Goal: Information Seeking & Learning: Learn about a topic

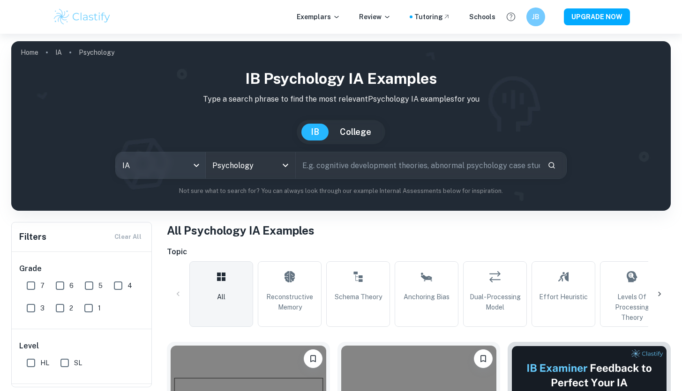
click at [166, 169] on body "We value your privacy We use cookies to enhance your browsing experience, serve…" at bounding box center [341, 229] width 682 height 391
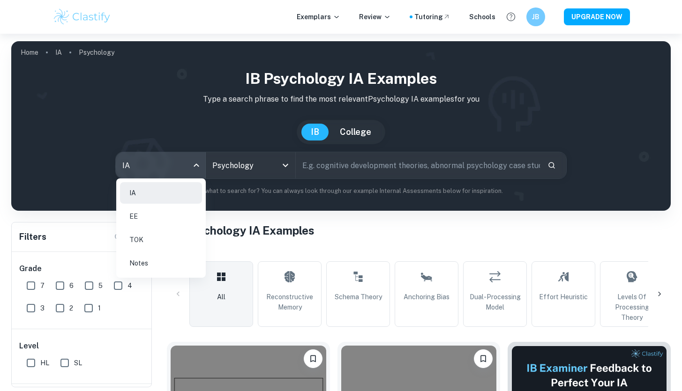
click at [281, 169] on div at bounding box center [341, 195] width 682 height 391
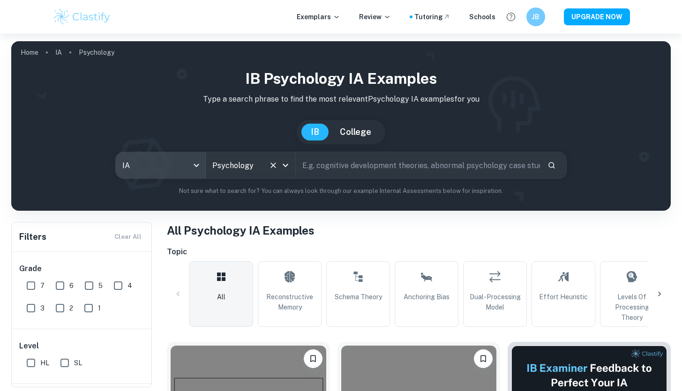
click at [283, 168] on icon "Open" at bounding box center [285, 165] width 11 height 11
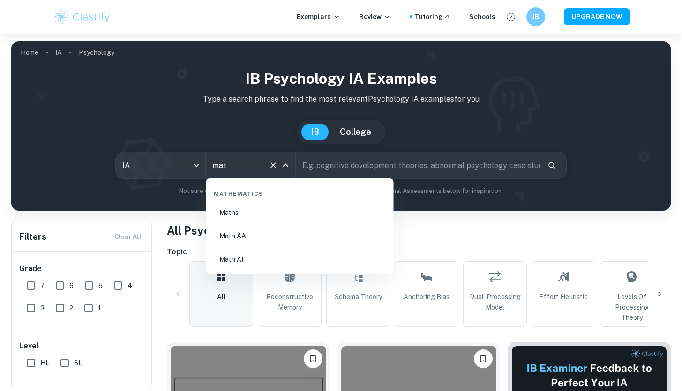
click at [283, 232] on li "Math AA" at bounding box center [300, 236] width 180 height 22
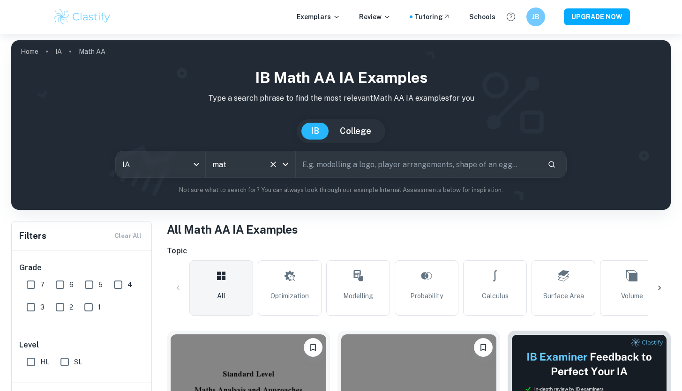
scroll to position [56, 0]
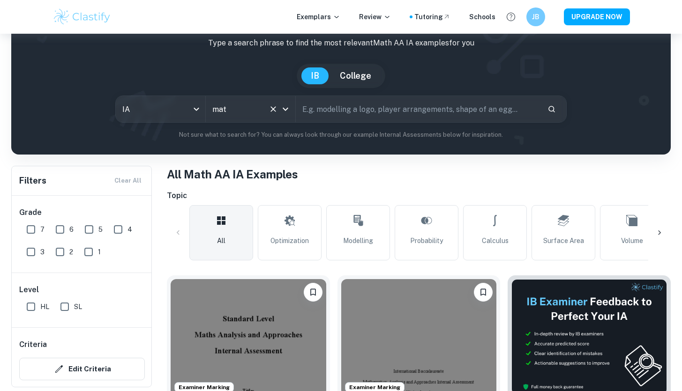
type input "Math AA"
click at [62, 310] on input "SL" at bounding box center [64, 307] width 19 height 19
checkbox input "true"
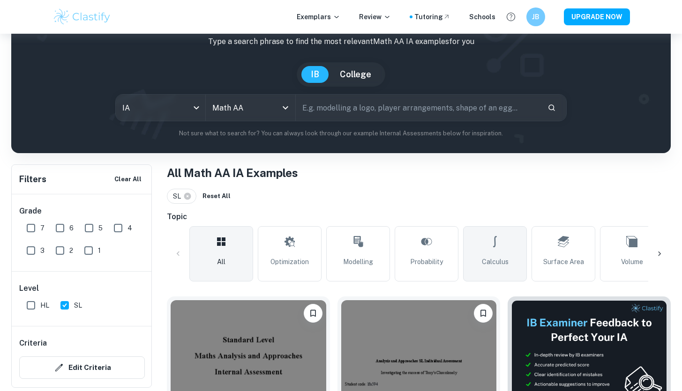
scroll to position [58, 0]
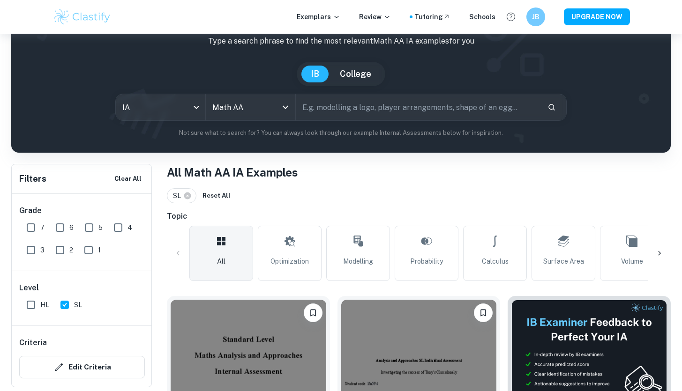
click at [280, 249] on link "Optimization" at bounding box center [290, 253] width 64 height 55
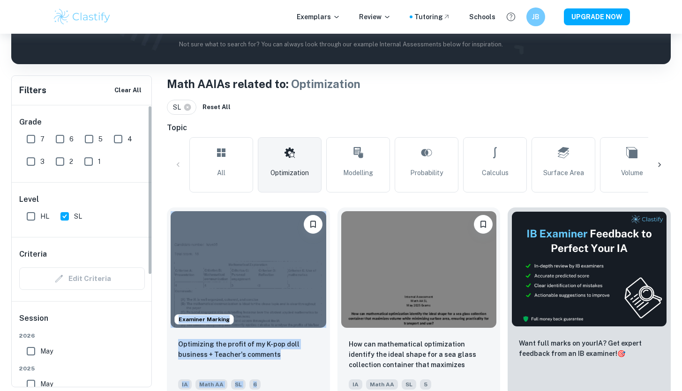
scroll to position [147, 0]
click at [31, 141] on input "7" at bounding box center [31, 139] width 19 height 19
checkbox input "true"
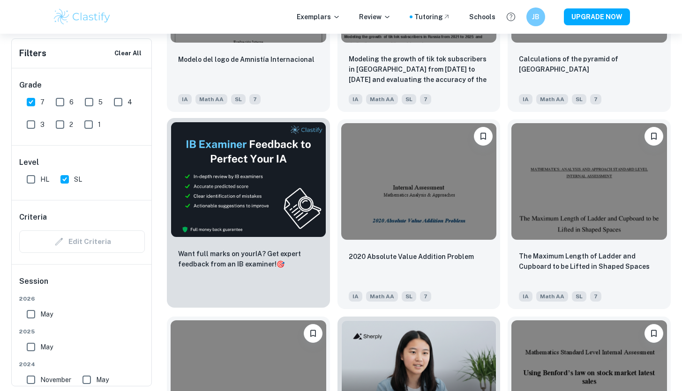
scroll to position [1486, 0]
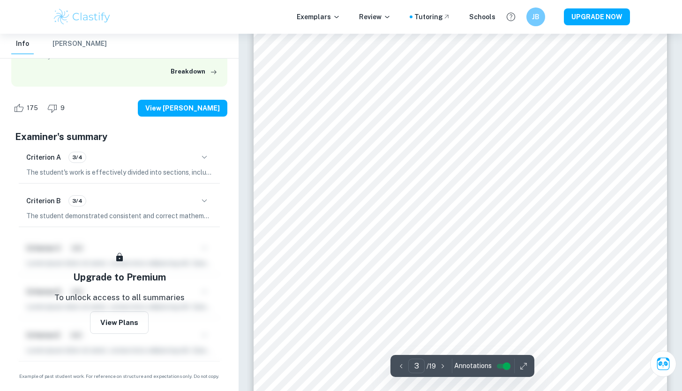
scroll to position [1472, 0]
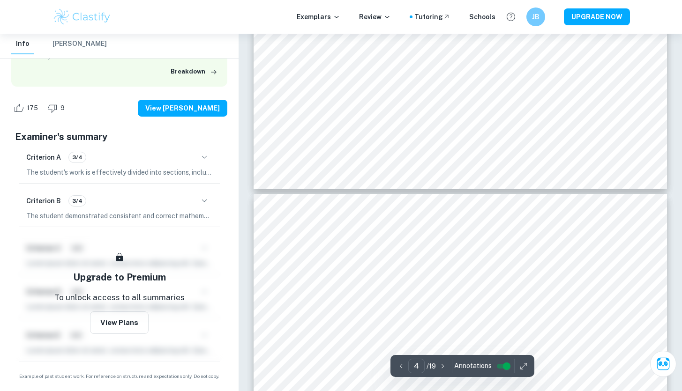
type input "5"
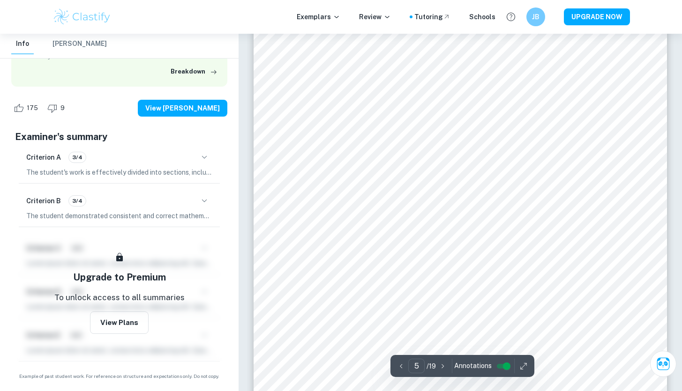
scroll to position [2767, 0]
